Goal: Task Accomplishment & Management: Use online tool/utility

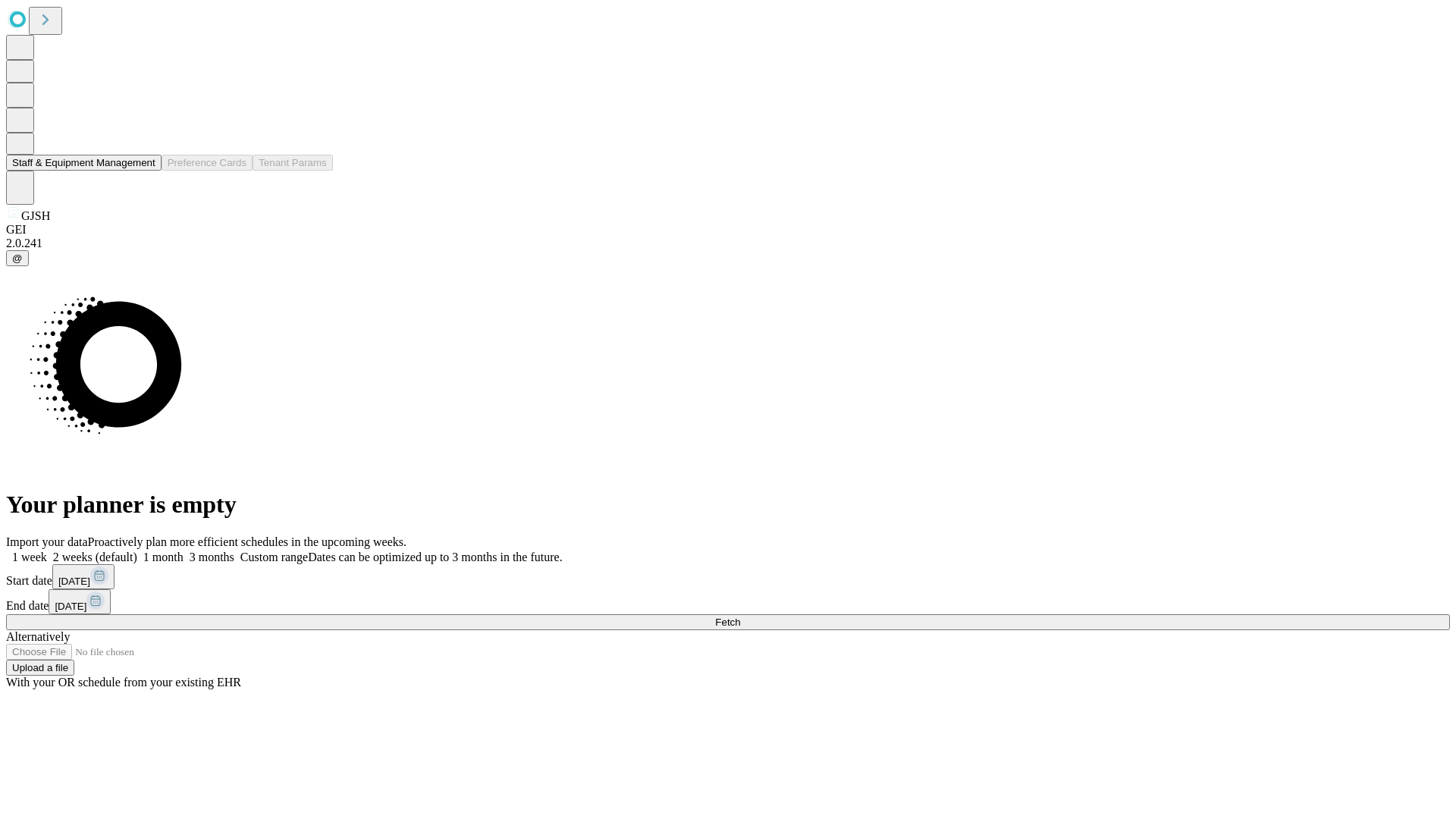
click at [145, 171] on button "Staff & Equipment Management" at bounding box center [84, 163] width 155 height 16
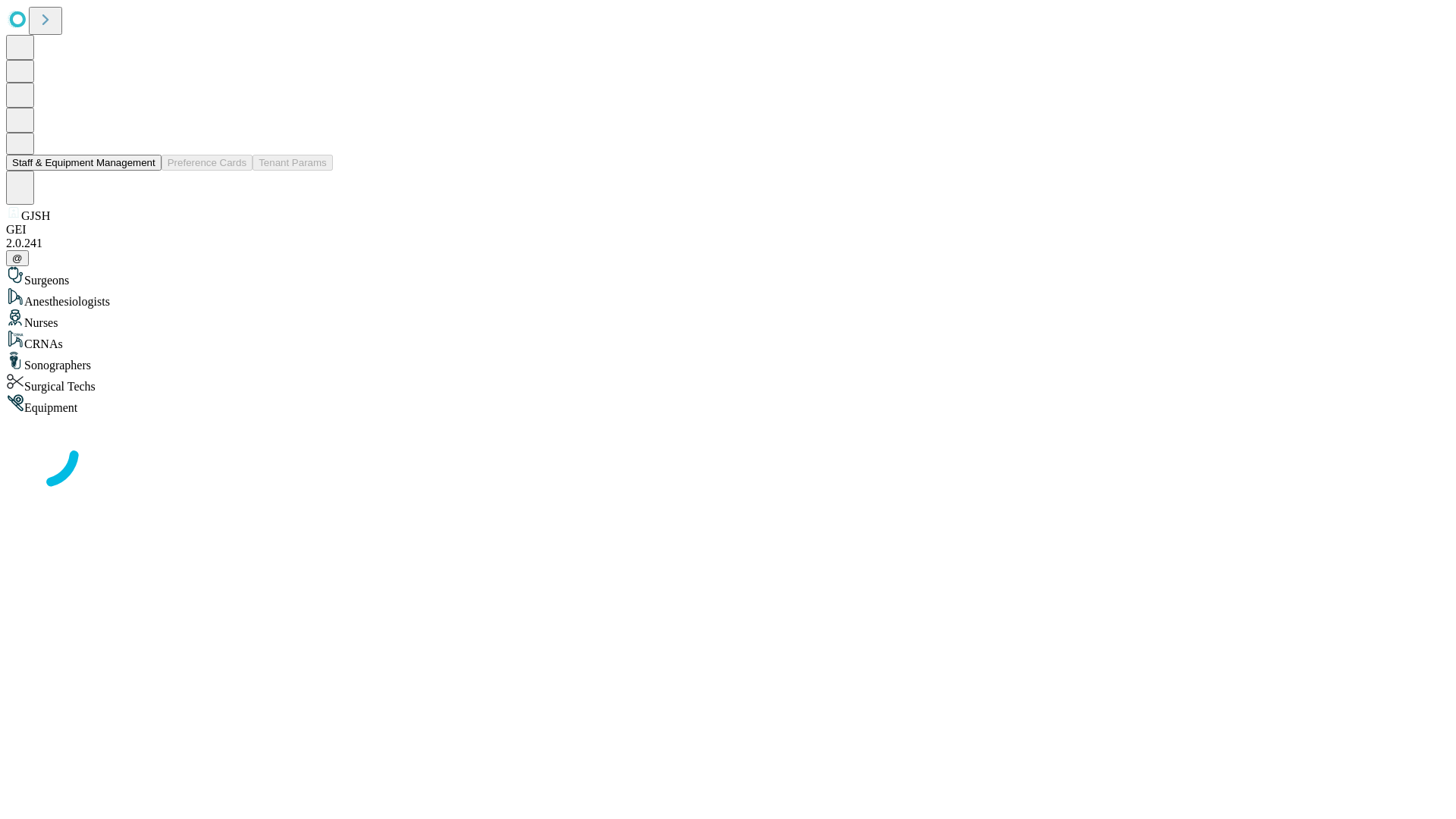
click at [145, 171] on button "Staff & Equipment Management" at bounding box center [84, 163] width 155 height 16
